Goal: Find specific page/section: Find specific page/section

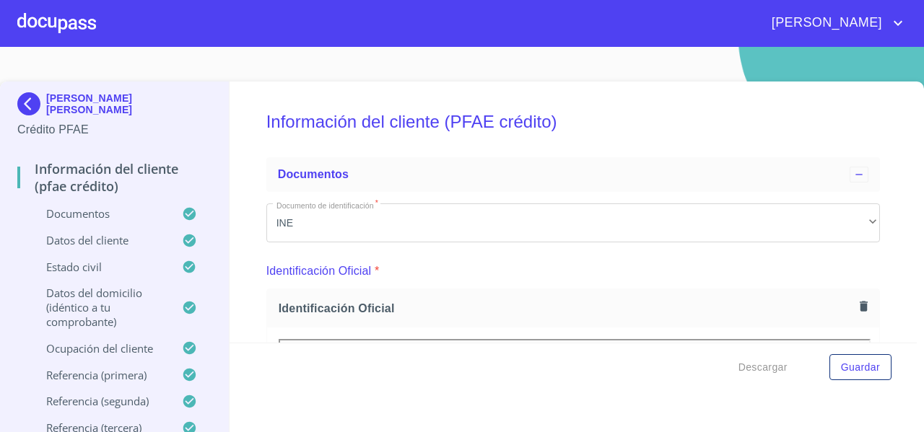
scroll to position [6170, 0]
